Goal: Task Accomplishment & Management: Manage account settings

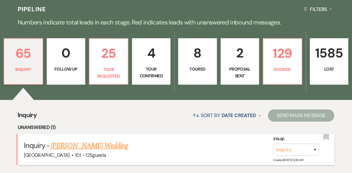
scroll to position [144, 0]
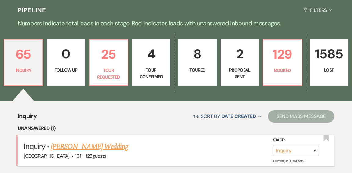
click at [81, 141] on link "[PERSON_NAME] Wedding" at bounding box center [89, 146] width 77 height 11
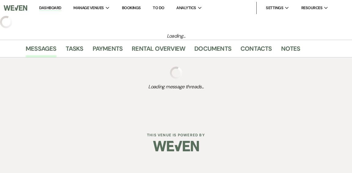
select select "4"
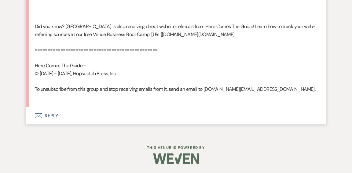
scroll to position [521, 0]
click at [51, 117] on button "Envelope Reply" at bounding box center [176, 115] width 301 height 17
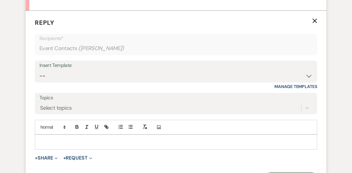
scroll to position [605, 0]
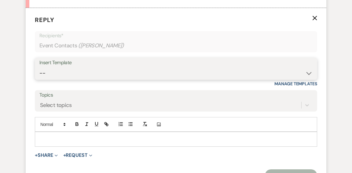
click at [305, 79] on select "-- Weven Planning Portal Introduction (Booked Events) Initial Inquiry Response …" at bounding box center [175, 73] width 273 height 12
select select "600"
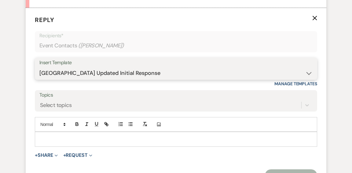
click at [39, 79] on select "-- Weven Planning Portal Introduction (Booked Events) Initial Inquiry Response …" at bounding box center [175, 73] width 273 height 12
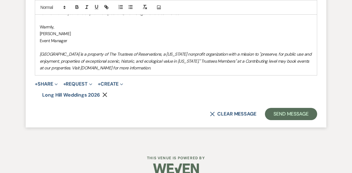
scroll to position [941, 0]
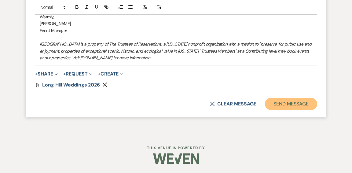
click at [290, 104] on button "Send Message" at bounding box center [291, 104] width 52 height 12
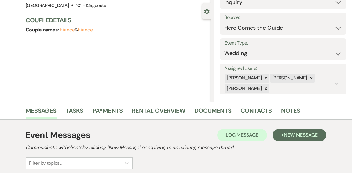
scroll to position [0, 0]
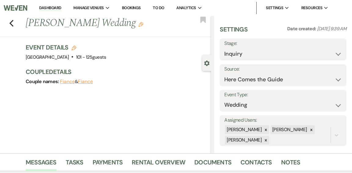
click at [46, 6] on link "Dashboard" at bounding box center [50, 8] width 22 height 6
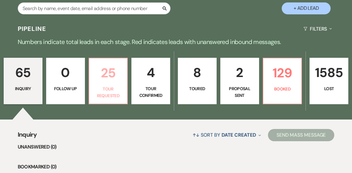
scroll to position [120, 0]
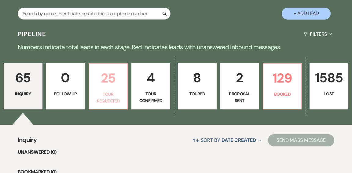
click at [94, 91] on p "Tour Requested" at bounding box center [108, 98] width 31 height 14
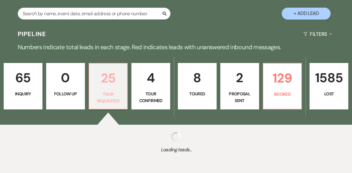
select select "2"
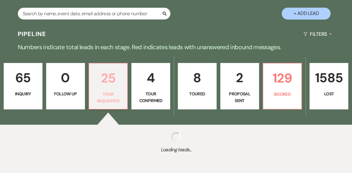
select select "2"
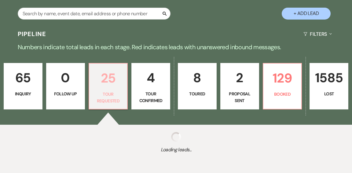
select select "2"
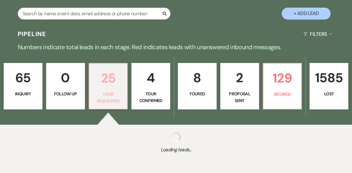
select select "2"
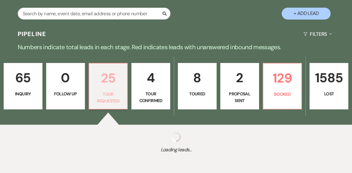
select select "2"
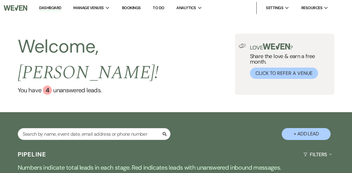
select select "2"
select select "5"
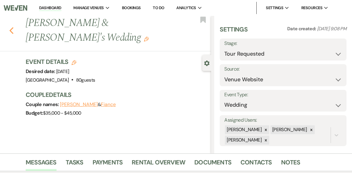
click at [12, 31] on icon "Previous" at bounding box center [11, 30] width 5 height 7
select select "2"
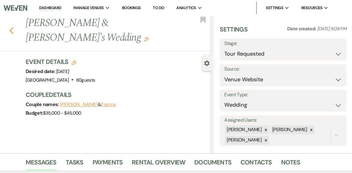
select select "2"
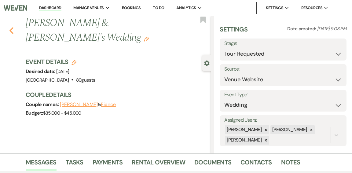
select select "2"
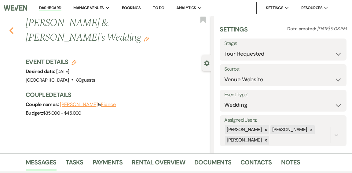
select select "2"
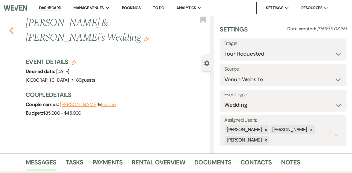
select select "2"
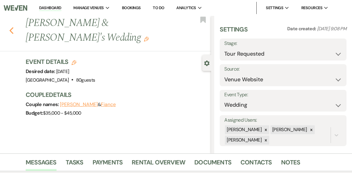
select select "2"
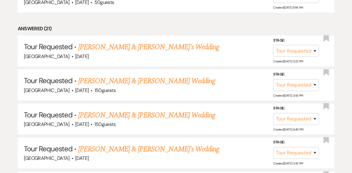
scroll to position [413, 0]
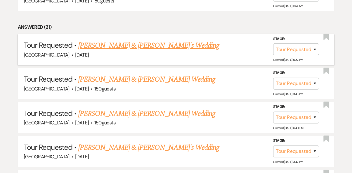
click at [120, 40] on link "[PERSON_NAME] & [PERSON_NAME]'s Wedding" at bounding box center [148, 45] width 141 height 11
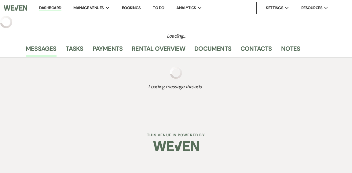
select select "2"
select select "5"
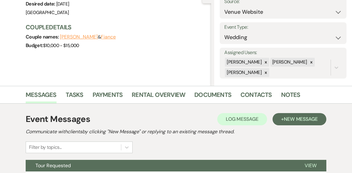
scroll to position [124, 0]
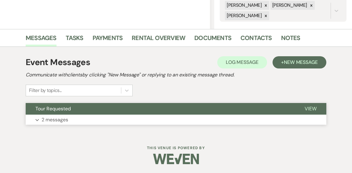
click at [113, 110] on button "Tour Requested" at bounding box center [160, 109] width 269 height 12
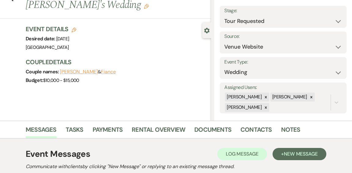
scroll to position [0, 0]
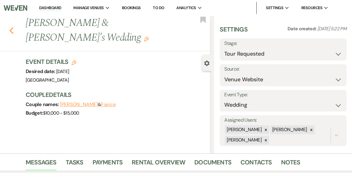
click at [11, 27] on use "button" at bounding box center [11, 30] width 4 height 7
select select "2"
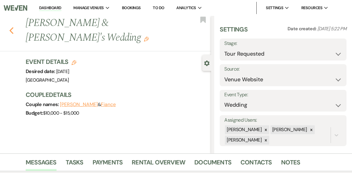
select select "2"
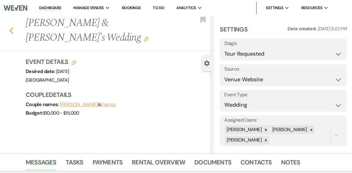
select select "2"
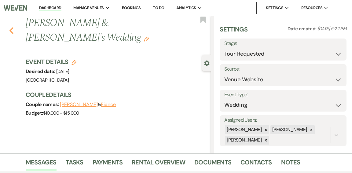
select select "2"
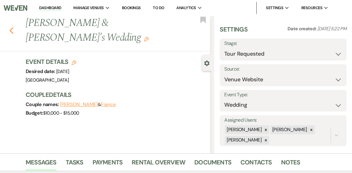
select select "2"
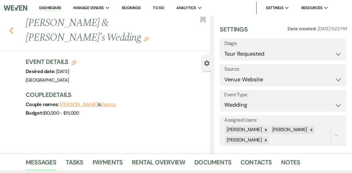
select select "2"
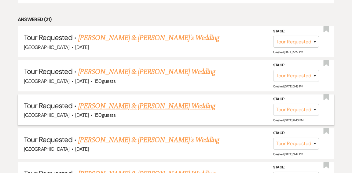
scroll to position [424, 0]
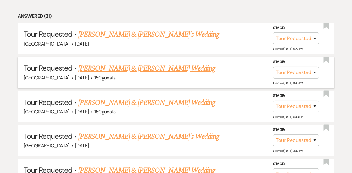
click at [143, 63] on link "[PERSON_NAME] & [PERSON_NAME] Wedding" at bounding box center [146, 68] width 137 height 11
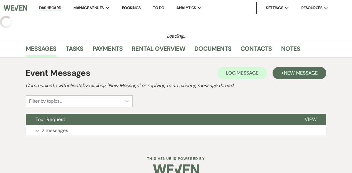
select select "2"
select select "1"
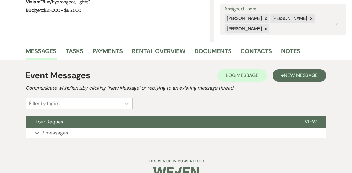
scroll to position [124, 0]
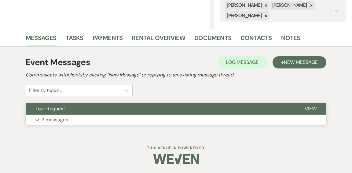
click at [109, 123] on button "Expand 2 messages" at bounding box center [176, 120] width 301 height 10
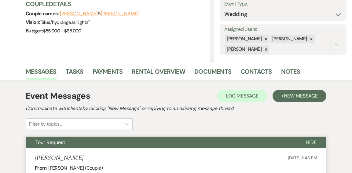
scroll to position [0, 0]
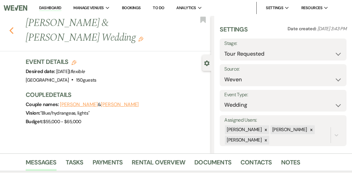
click at [12, 31] on icon "Previous" at bounding box center [11, 30] width 5 height 7
select select "2"
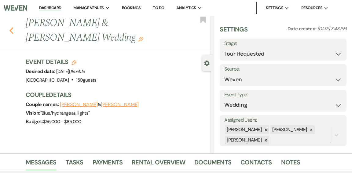
select select "2"
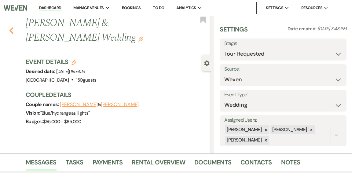
select select "2"
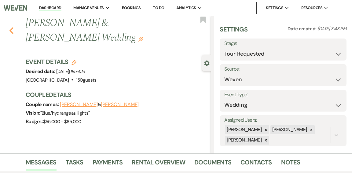
select select "2"
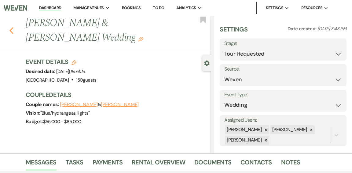
select select "2"
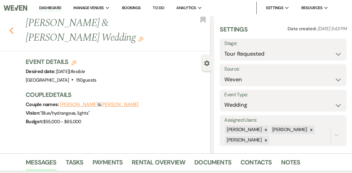
select select "2"
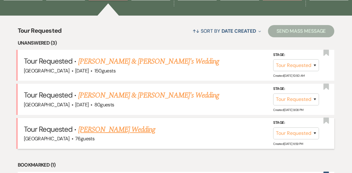
scroll to position [230, 0]
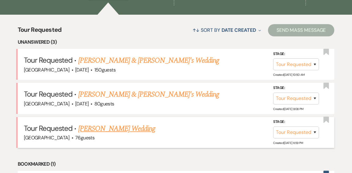
click at [106, 123] on link "[PERSON_NAME] Wedding" at bounding box center [116, 128] width 77 height 11
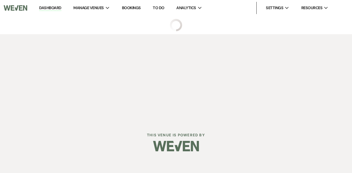
select select "2"
select select "4"
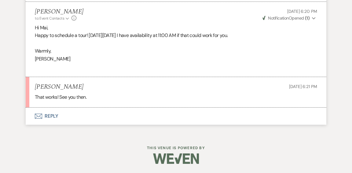
scroll to position [1134, 0]
click at [50, 125] on button "Envelope Reply" at bounding box center [176, 116] width 301 height 17
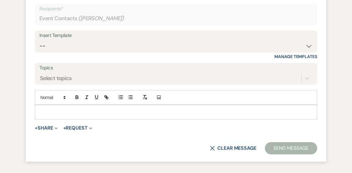
scroll to position [1256, 0]
click at [86, 115] on p at bounding box center [176, 112] width 273 height 7
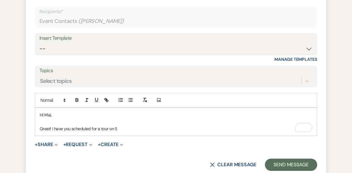
scroll to position [1254, 0]
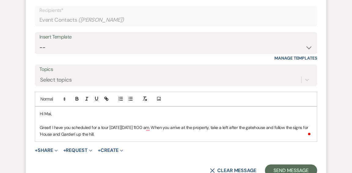
click at [128, 138] on p "Great! I have you scheduled for a tour [DATE][DATE] 11:00 am. When you arrive a…" at bounding box center [176, 131] width 273 height 14
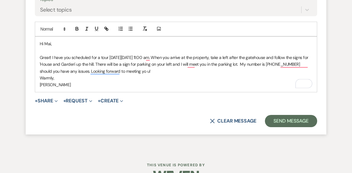
scroll to position [1325, 0]
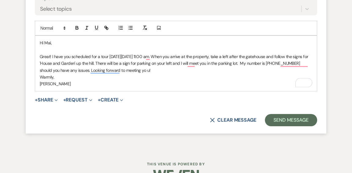
click at [147, 74] on p "Great! I have you scheduled for a tour [DATE][DATE] 11:00 am. When you arrive a…" at bounding box center [176, 63] width 273 height 20
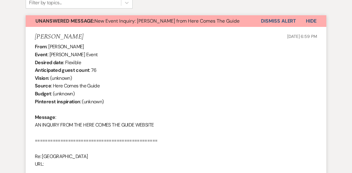
scroll to position [0, 0]
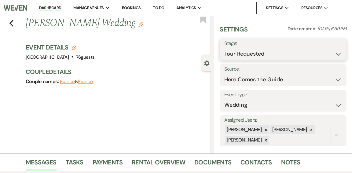
click at [338, 53] on select "Inquiry Follow Up Tour Requested Tour Confirmed Toured Proposal Sent Booked Lost" at bounding box center [283, 54] width 118 height 12
select select "4"
click at [224, 48] on select "Inquiry Follow Up Tour Requested Tour Confirmed Toured Proposal Sent Booked Lost" at bounding box center [283, 54] width 118 height 12
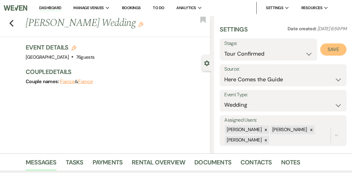
click at [338, 48] on button "Save" at bounding box center [333, 49] width 26 height 12
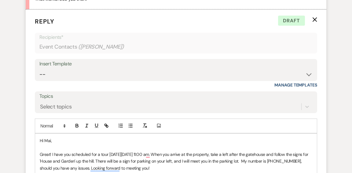
scroll to position [1356, 0]
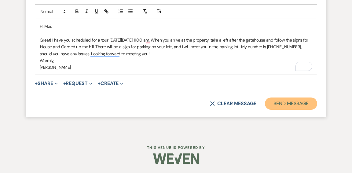
click at [275, 103] on button "Send Message" at bounding box center [291, 103] width 52 height 12
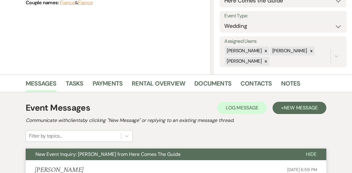
scroll to position [0, 0]
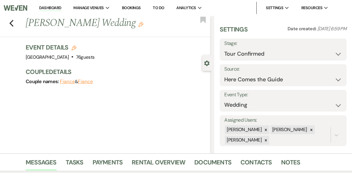
click at [56, 7] on link "Dashboard" at bounding box center [50, 8] width 22 height 6
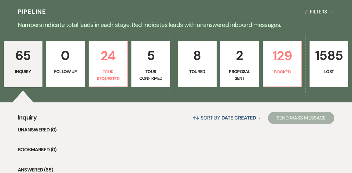
scroll to position [148, 0]
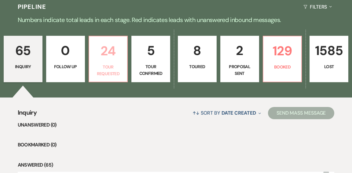
click at [112, 64] on p "Tour Requested" at bounding box center [108, 71] width 31 height 14
select select "2"
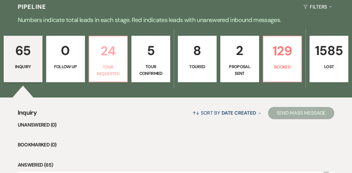
select select "2"
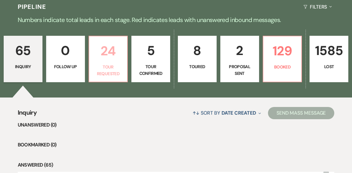
select select "2"
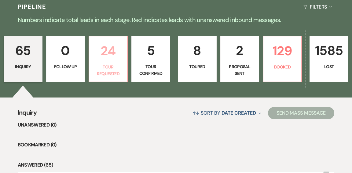
select select "2"
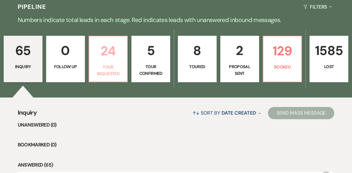
select select "2"
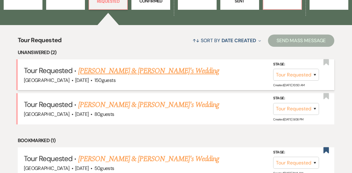
scroll to position [221, 0]
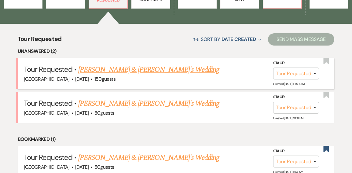
click at [116, 64] on link "[PERSON_NAME] & [PERSON_NAME]'s Wedding" at bounding box center [148, 69] width 141 height 11
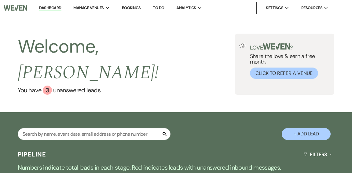
select select "2"
select select "5"
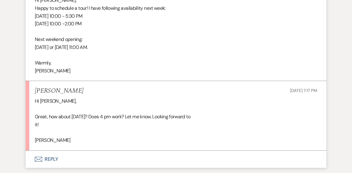
scroll to position [807, 0]
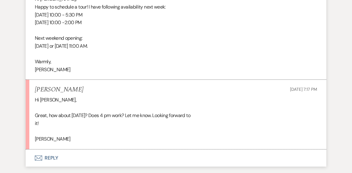
click at [50, 149] on button "Envelope Reply" at bounding box center [176, 157] width 301 height 17
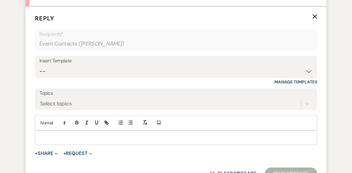
scroll to position [952, 0]
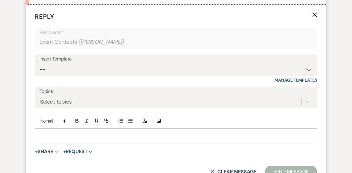
click at [91, 132] on p at bounding box center [176, 135] width 273 height 7
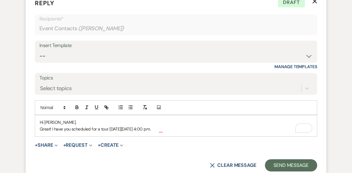
scroll to position [966, 0]
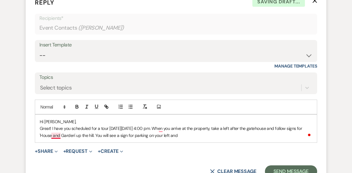
click at [57, 128] on p "Great! I have you scheduled for a tour [DATE][DATE] 4:00 pm. When you arrive at…" at bounding box center [176, 132] width 273 height 14
click at [216, 128] on p "Great! I have you scheduled for a tour [DATE][DATE] 4:00 pm. When you arrive at…" at bounding box center [176, 132] width 273 height 14
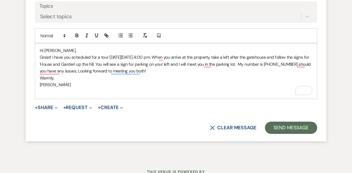
scroll to position [1052, 0]
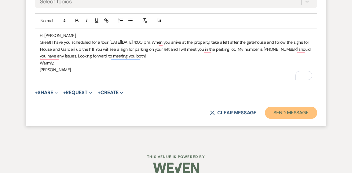
click at [276, 107] on button "Send Message" at bounding box center [291, 113] width 52 height 12
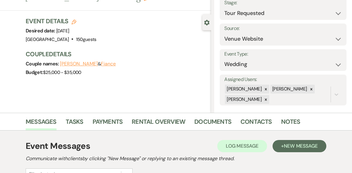
scroll to position [0, 0]
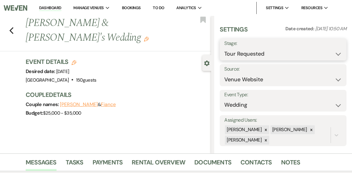
click at [338, 53] on select "Inquiry Follow Up Tour Requested Tour Confirmed Toured Proposal Sent Booked Lost" at bounding box center [283, 54] width 118 height 12
select select "4"
click at [224, 48] on select "Inquiry Follow Up Tour Requested Tour Confirmed Toured Proposal Sent Booked Lost" at bounding box center [283, 54] width 118 height 12
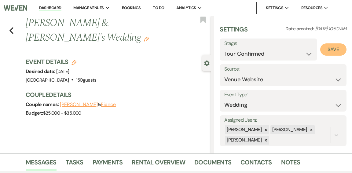
click at [342, 49] on button "Save" at bounding box center [333, 49] width 26 height 12
click at [47, 8] on link "Dashboard" at bounding box center [50, 8] width 22 height 6
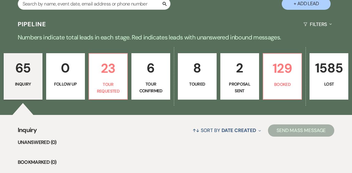
scroll to position [131, 0]
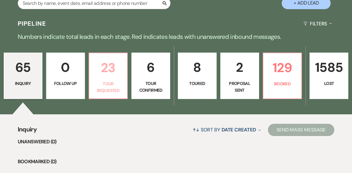
click at [123, 67] on link "23 Tour Requested" at bounding box center [108, 76] width 39 height 46
select select "2"
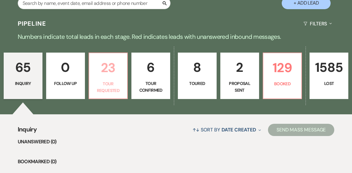
select select "2"
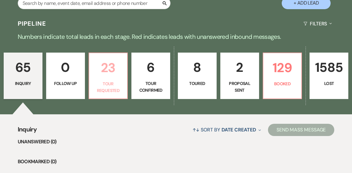
select select "2"
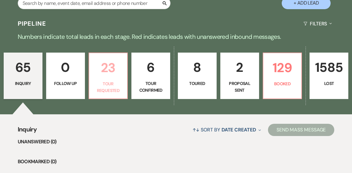
select select "2"
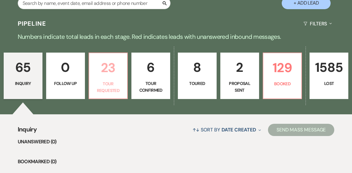
select select "2"
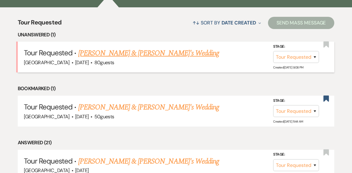
click at [122, 48] on link "[PERSON_NAME] & [PERSON_NAME]'s Wedding" at bounding box center [148, 53] width 141 height 11
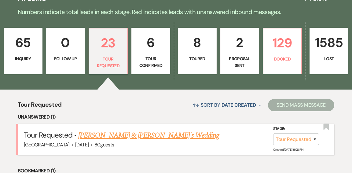
select select "2"
select select "5"
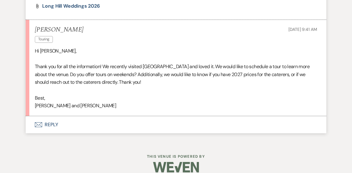
scroll to position [707, 0]
click at [54, 117] on button "Envelope Reply" at bounding box center [176, 124] width 301 height 17
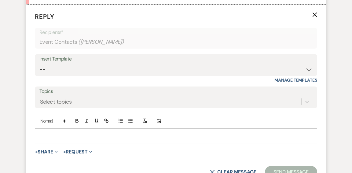
scroll to position [818, 0]
click at [84, 132] on p at bounding box center [176, 135] width 273 height 7
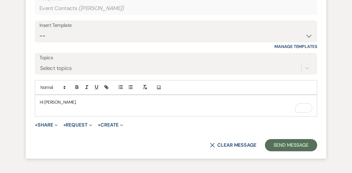
scroll to position [853, 0]
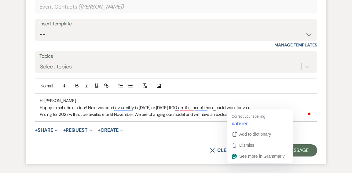
click at [242, 111] on p "Pricing for 2027 will not be available until November. We are changing our mode…" at bounding box center [176, 114] width 273 height 7
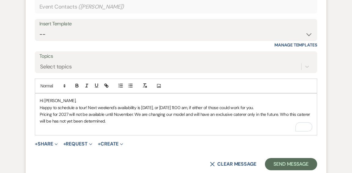
click at [116, 104] on p "Happy to schedule a tour! Next weekend's availability is [DATE], or [DATE] 11:0…" at bounding box center [176, 107] width 273 height 7
click at [307, 104] on p "Happy to schedule a tour! Next weekend availability is [DATE], or [DATE] 11:00 …" at bounding box center [176, 107] width 273 height 7
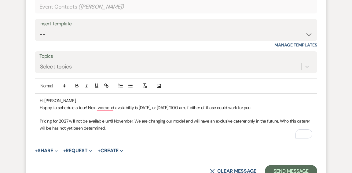
click at [214, 118] on p "Pricing for 2027 will not be available until November. We are changing our mode…" at bounding box center [176, 125] width 273 height 14
click at [146, 121] on p "Pricing for 2027 will not be available until November. We are changing our mode…" at bounding box center [176, 125] width 273 height 14
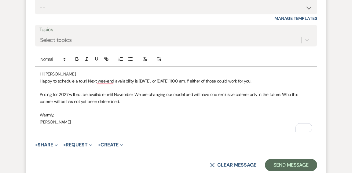
scroll to position [882, 0]
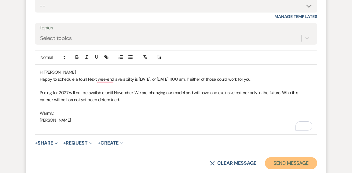
drag, startPoint x: 293, startPoint y: 153, endPoint x: 280, endPoint y: 133, distance: 24.2
click at [293, 157] on button "Send Message" at bounding box center [291, 163] width 52 height 12
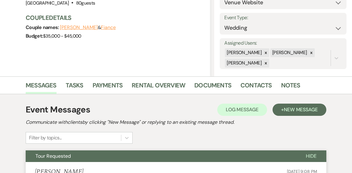
scroll to position [0, 0]
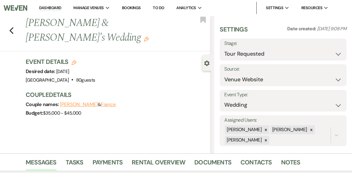
click at [50, 7] on link "Dashboard" at bounding box center [50, 8] width 22 height 6
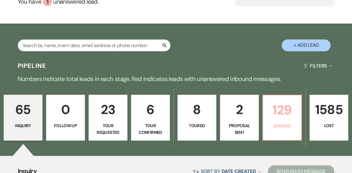
scroll to position [89, 0]
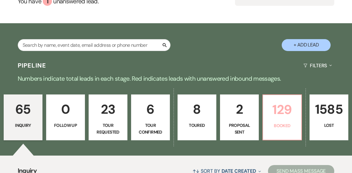
click at [274, 99] on p "129" at bounding box center [282, 109] width 31 height 20
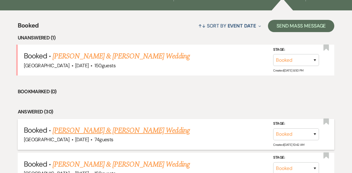
scroll to position [232, 0]
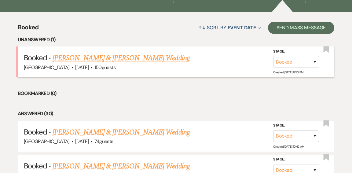
click at [119, 53] on link "[PERSON_NAME] & [PERSON_NAME] Wedding" at bounding box center [121, 58] width 137 height 11
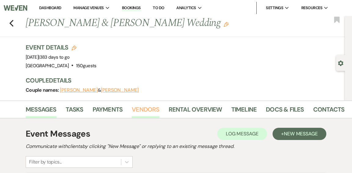
click at [148, 108] on link "Vendors" at bounding box center [145, 110] width 27 height 13
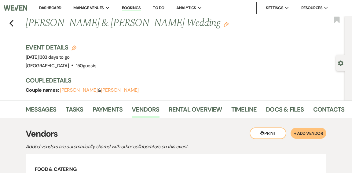
click at [50, 6] on link "Dashboard" at bounding box center [50, 7] width 22 height 5
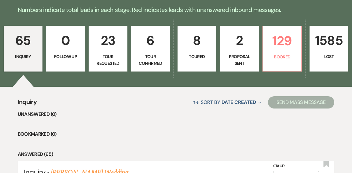
scroll to position [158, 0]
